Goal: Information Seeking & Learning: Learn about a topic

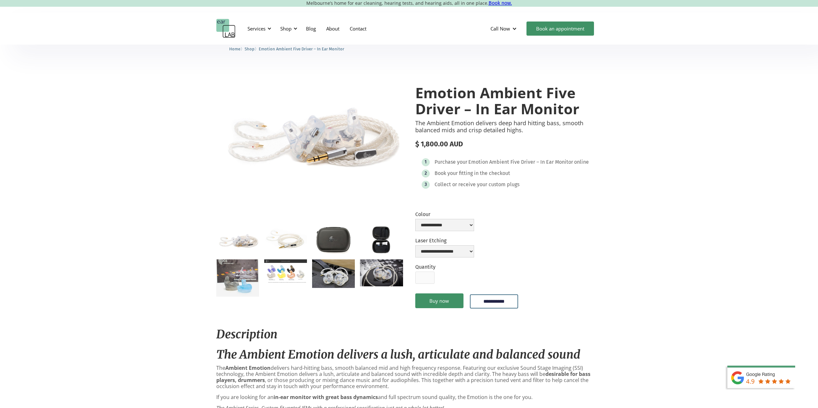
click at [337, 273] on img "open lightbox" at bounding box center [333, 274] width 43 height 29
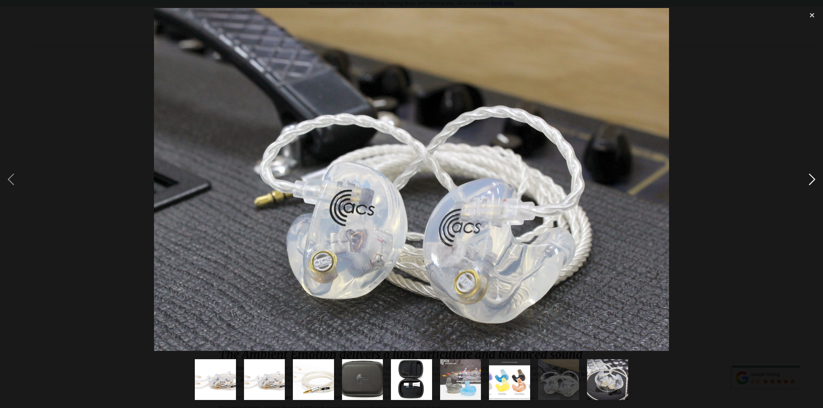
click at [812, 178] on div "next image" at bounding box center [812, 179] width 22 height 343
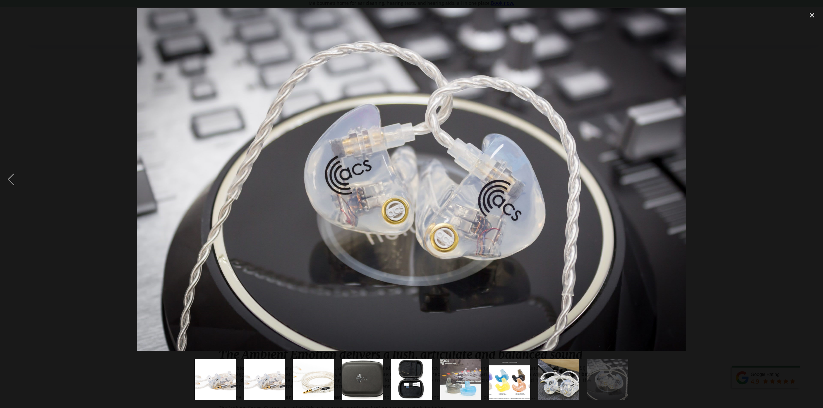
click at [482, 193] on img at bounding box center [411, 179] width 549 height 343
click at [518, 371] on img "show item 7 of 9" at bounding box center [510, 380] width 74 height 41
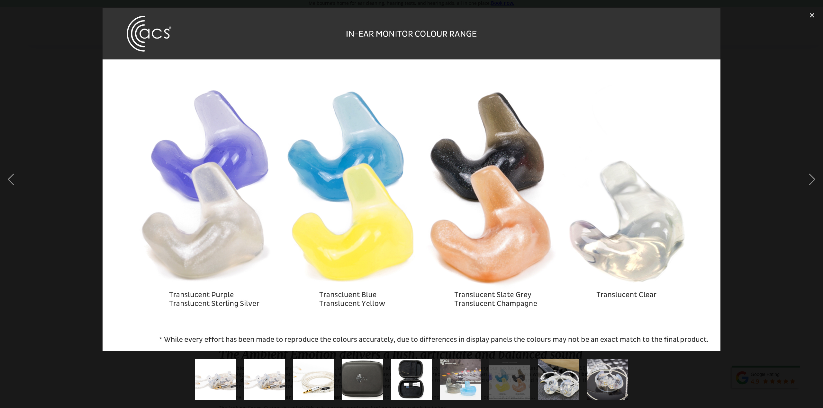
click at [455, 380] on img "show item 6 of 9" at bounding box center [460, 380] width 47 height 41
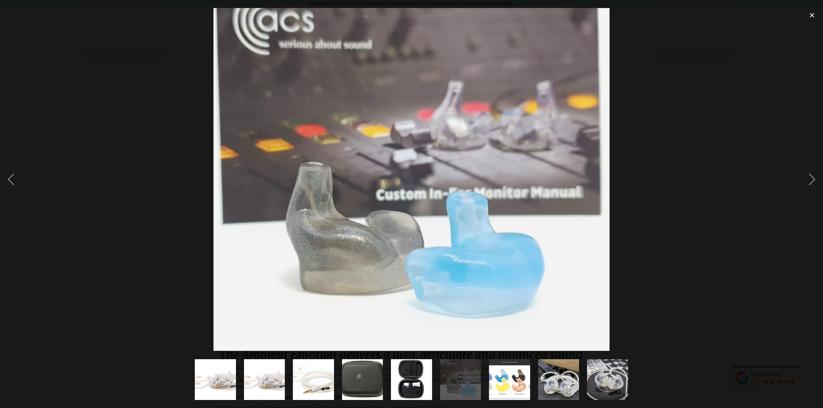
click at [418, 382] on img "show item 5 of 9" at bounding box center [411, 380] width 62 height 41
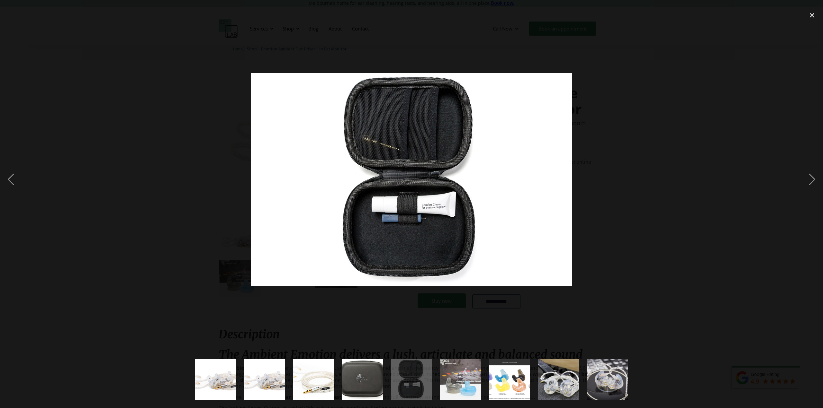
click at [419, 378] on img "show item 5 of 9" at bounding box center [411, 380] width 62 height 41
click at [413, 383] on img "show item 5 of 9" at bounding box center [411, 380] width 62 height 41
click at [368, 379] on img "show item 4 of 9" at bounding box center [363, 380] width 62 height 41
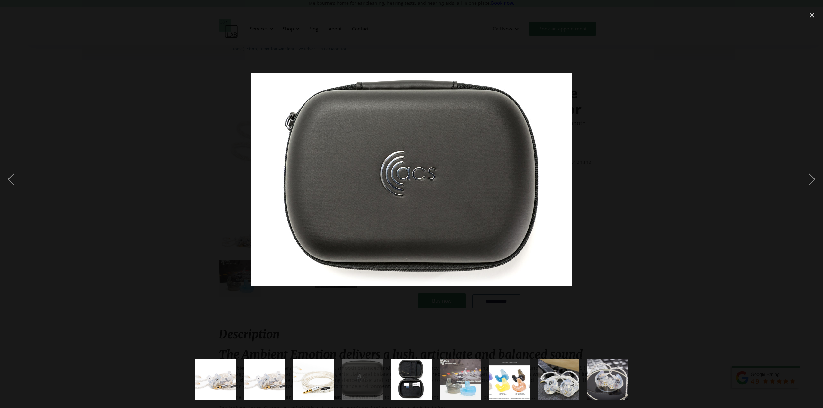
click at [304, 378] on img "show item 3 of 9" at bounding box center [313, 380] width 65 height 41
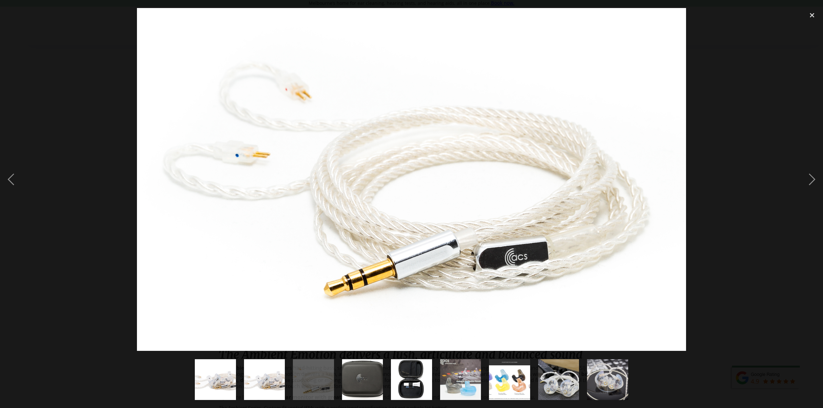
click at [276, 373] on img "show item 2 of 9" at bounding box center [264, 380] width 61 height 41
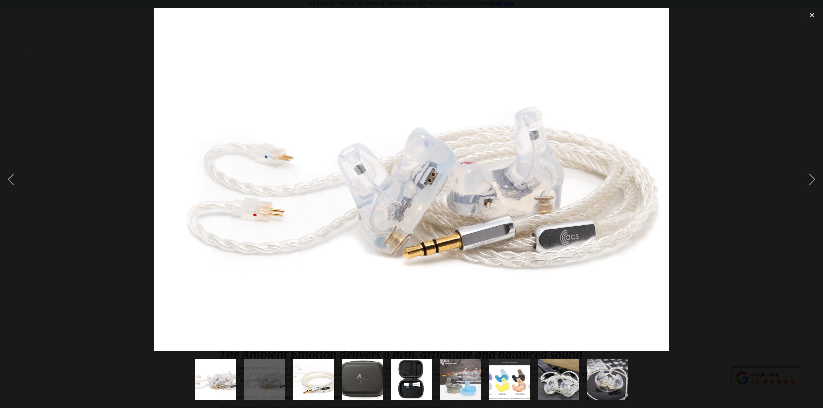
click at [196, 383] on img "show item 1 of 9" at bounding box center [215, 380] width 61 height 41
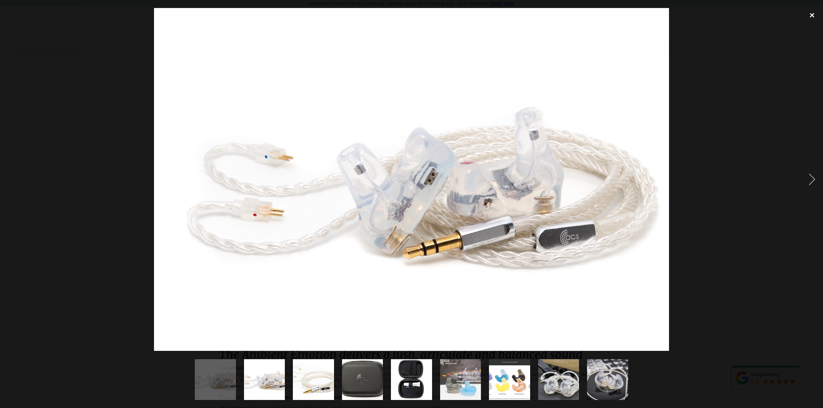
click at [809, 17] on div "close lightbox" at bounding box center [812, 15] width 22 height 14
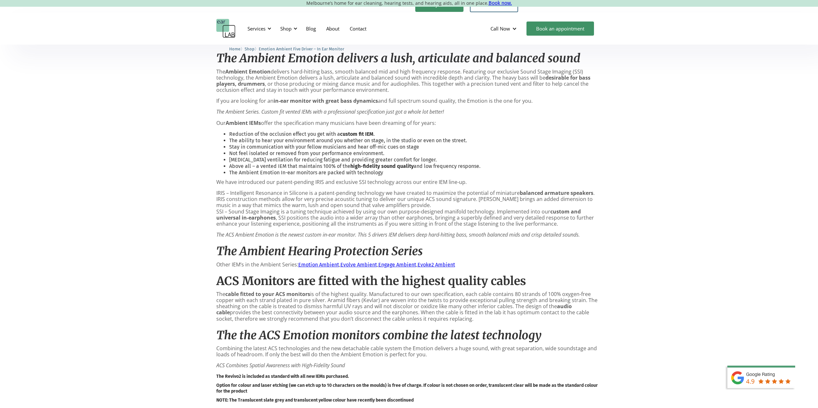
scroll to position [225, 0]
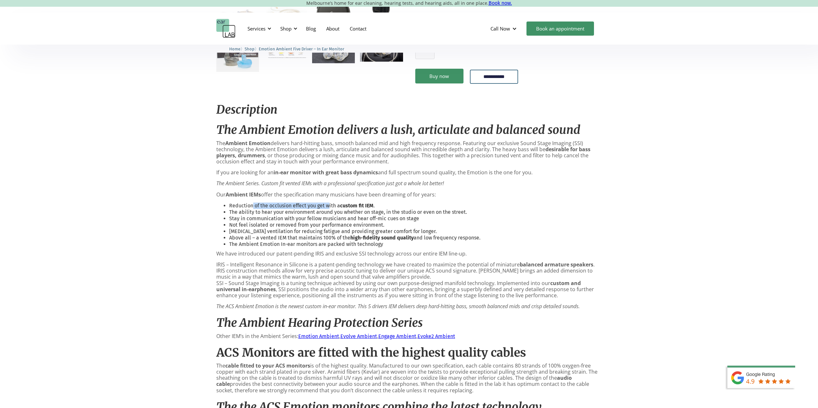
drag, startPoint x: 271, startPoint y: 207, endPoint x: 329, endPoint y: 205, distance: 58.2
click at [329, 205] on li "Reduction of the occlusion effect you get with a custom fit IEM ." at bounding box center [415, 206] width 373 height 6
click at [732, 168] on div "**********" at bounding box center [409, 336] width 818 height 1032
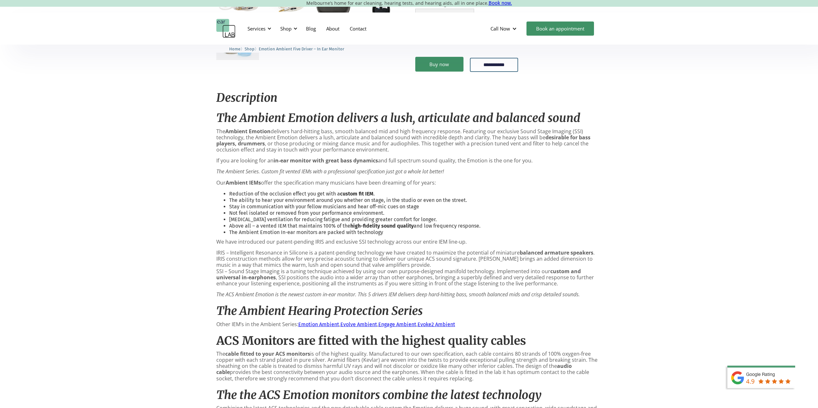
scroll to position [300, 0]
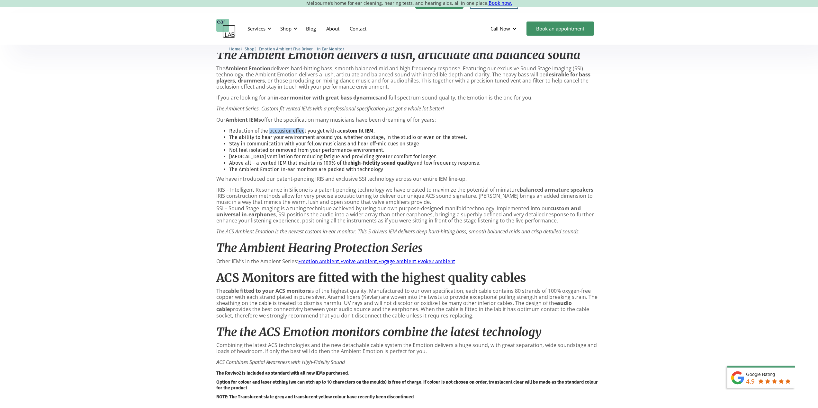
drag, startPoint x: 269, startPoint y: 131, endPoint x: 305, endPoint y: 133, distance: 35.4
click at [305, 133] on li "Reduction of the occlusion effect you get with a custom fit IEM ." at bounding box center [415, 131] width 373 height 6
drag, startPoint x: 306, startPoint y: 130, endPoint x: 270, endPoint y: 132, distance: 36.4
click at [270, 132] on li "Reduction of the occlusion effect you get with a custom fit IEM ." at bounding box center [415, 131] width 373 height 6
copy li "occlusion effect"
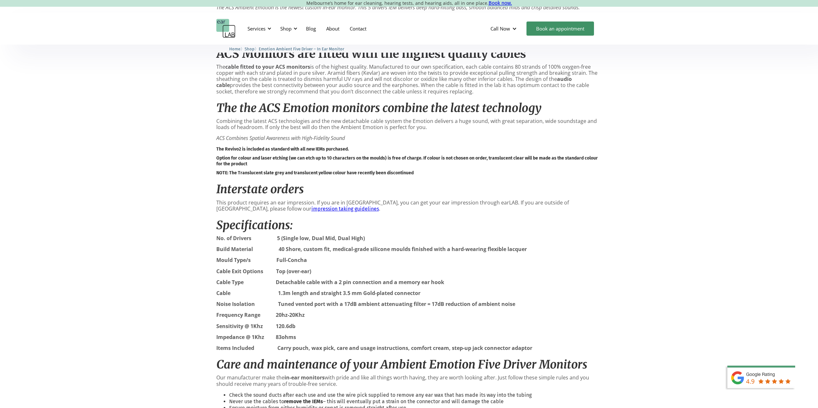
scroll to position [525, 0]
drag, startPoint x: 288, startPoint y: 245, endPoint x: 366, endPoint y: 246, distance: 78.4
click at [366, 246] on div "Description The Ambient Emotion delivers a lush, articulate and balanced sound …" at bounding box center [409, 146] width 386 height 699
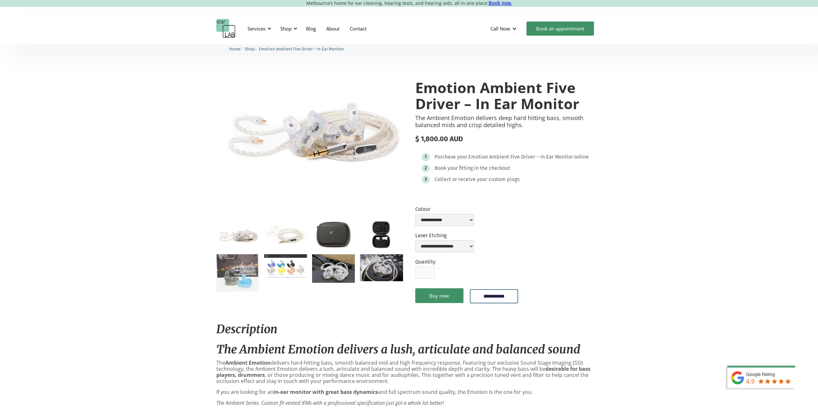
scroll to position [0, 0]
